Goal: Task Accomplishment & Management: Complete application form

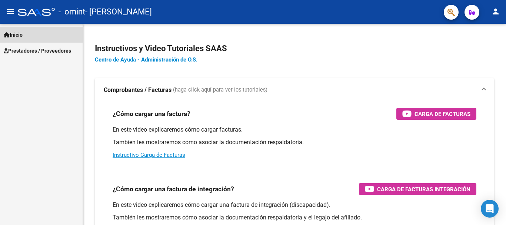
click at [51, 36] on link "Inicio" at bounding box center [41, 35] width 83 height 16
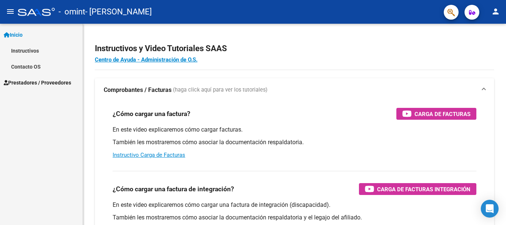
click at [39, 77] on link "Prestadores / Proveedores" at bounding box center [41, 83] width 83 height 16
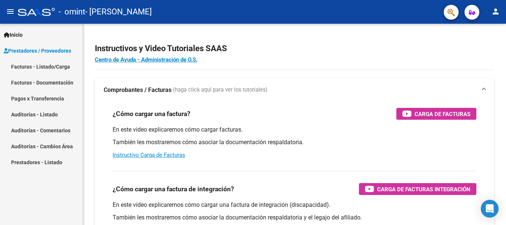
click at [56, 66] on link "Facturas - Listado/Carga" at bounding box center [41, 67] width 83 height 16
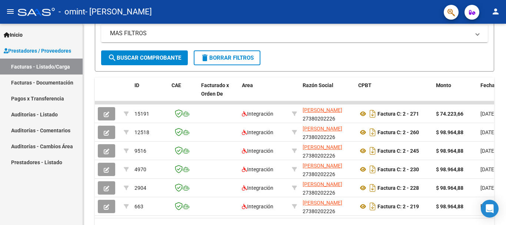
scroll to position [155, 0]
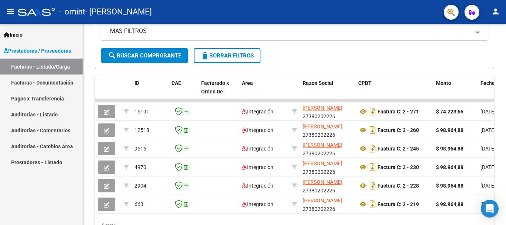
click at [506, 132] on div at bounding box center [506, 156] width 2 height 102
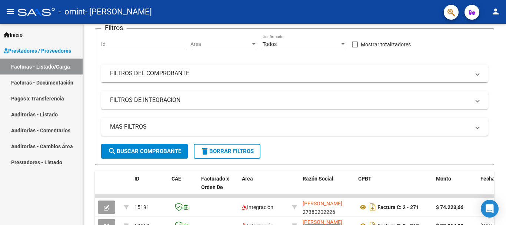
scroll to position [0, 0]
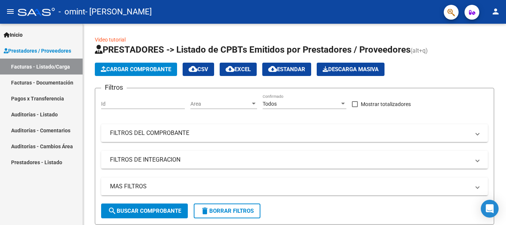
click at [506, 9] on div "menu - omint - [PERSON_NAME] person Inicio Instructivos Contacto OS Prestadores…" at bounding box center [253, 112] width 506 height 225
click at [154, 71] on span "Cargar Comprobante" at bounding box center [136, 69] width 70 height 7
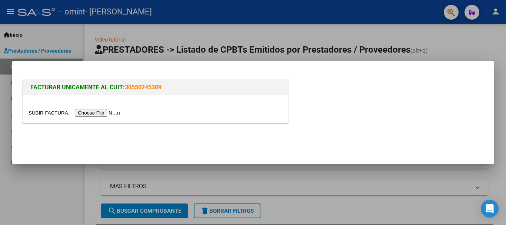
click at [94, 115] on input "file" at bounding box center [76, 113] width 94 height 8
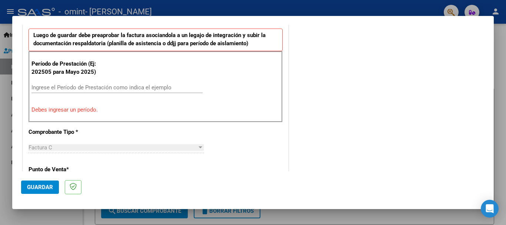
scroll to position [207, 0]
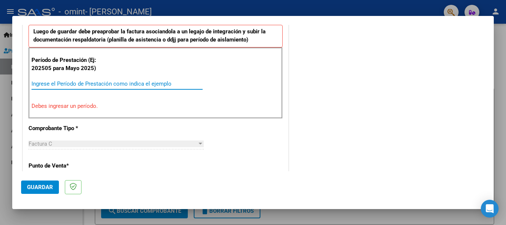
click at [102, 83] on input "Ingrese el Período de Prestación como indica el ejemplo" at bounding box center [117, 83] width 171 height 7
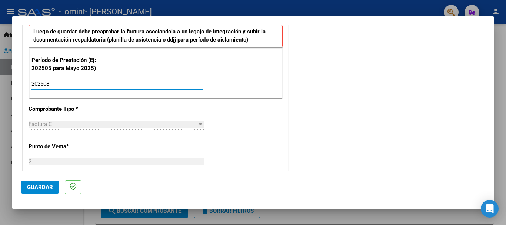
type input "202508"
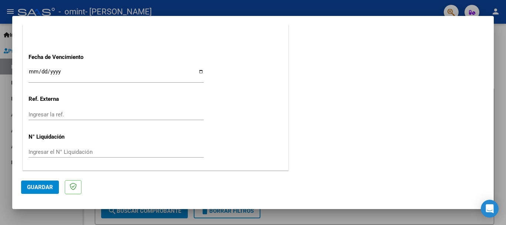
scroll to position [506, 0]
click at [44, 189] on span "Guardar" at bounding box center [40, 187] width 26 height 7
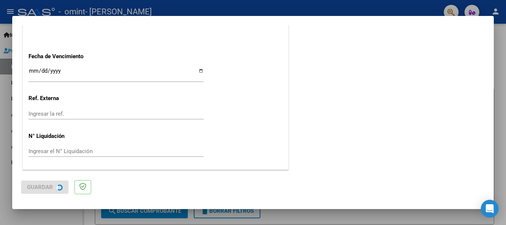
scroll to position [0, 0]
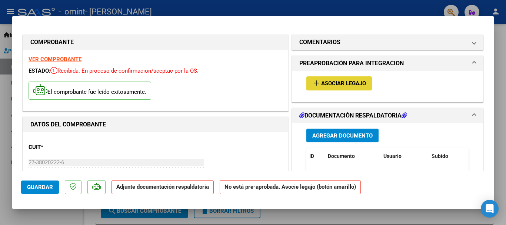
click at [347, 87] on span "Asociar Legajo" at bounding box center [343, 83] width 45 height 7
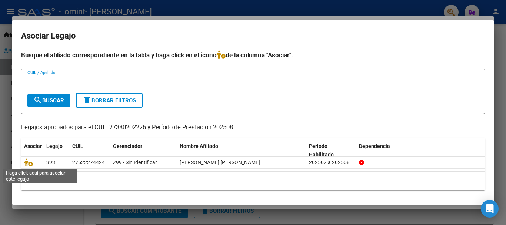
click at [28, 165] on icon at bounding box center [28, 162] width 9 height 8
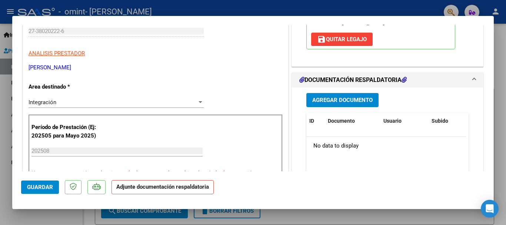
scroll to position [139, 0]
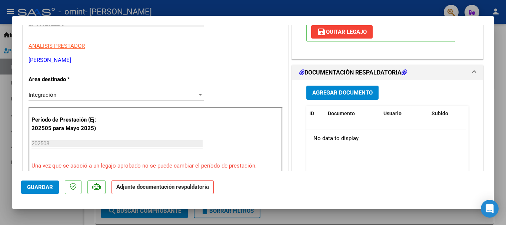
click at [357, 92] on span "Agregar Documento" at bounding box center [343, 93] width 60 height 7
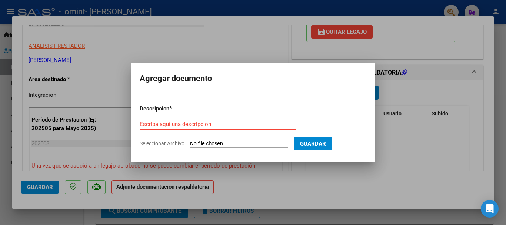
click at [175, 142] on span "Seleccionar Archivo" at bounding box center [162, 144] width 45 height 6
click at [190, 142] on input "Seleccionar Archivo" at bounding box center [239, 144] width 98 height 7
type input "C:\fakepath\ASISTENCIA MAJO AGOSTO PSM.pdf"
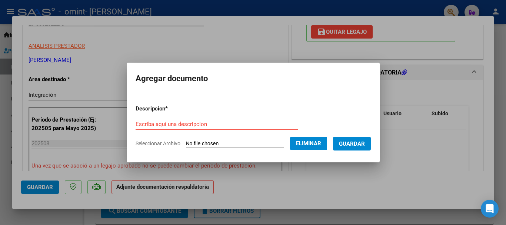
click at [189, 121] on input "Escriba aquí una descripcion" at bounding box center [217, 124] width 162 height 7
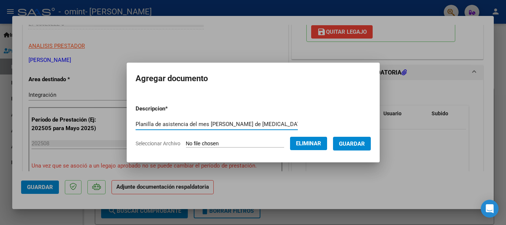
type input "Planilla de asistencia del mes [PERSON_NAME] de [MEDICAL_DATA]"
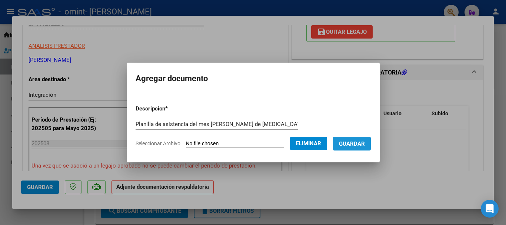
click at [365, 145] on span "Guardar" at bounding box center [352, 144] width 26 height 7
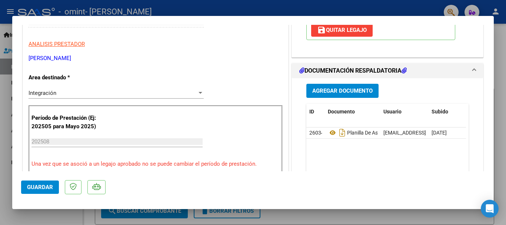
scroll to position [0, 0]
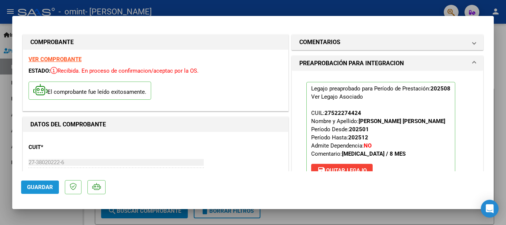
click at [43, 187] on span "Guardar" at bounding box center [40, 187] width 26 height 7
click at [498, 43] on div at bounding box center [253, 112] width 506 height 225
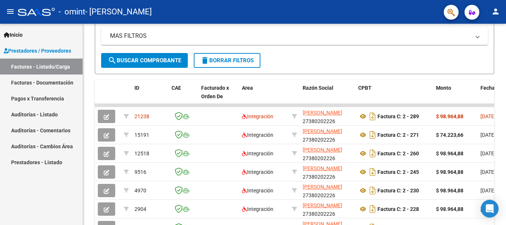
scroll to position [151, 0]
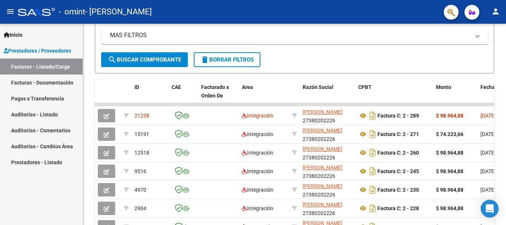
click at [506, 179] on div at bounding box center [506, 148] width 2 height 98
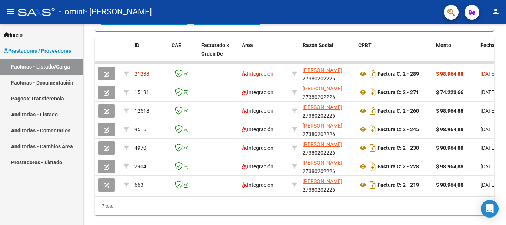
scroll to position [197, 0]
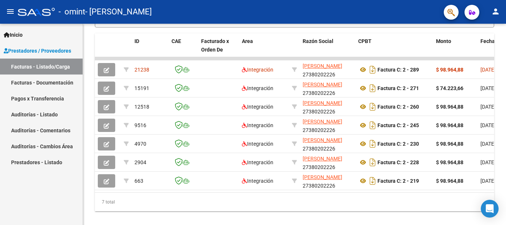
click at [504, 178] on div "Video tutorial PRESTADORES -> Listado de CPBTs Emitidos por Prestadores / Prove…" at bounding box center [295, 30] width 425 height 409
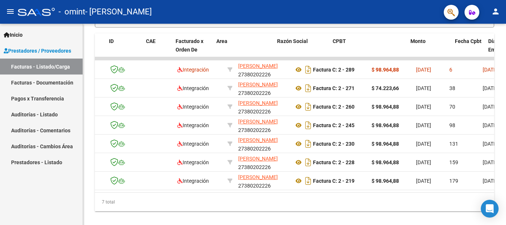
scroll to position [0, 0]
